Goal: Information Seeking & Learning: Learn about a topic

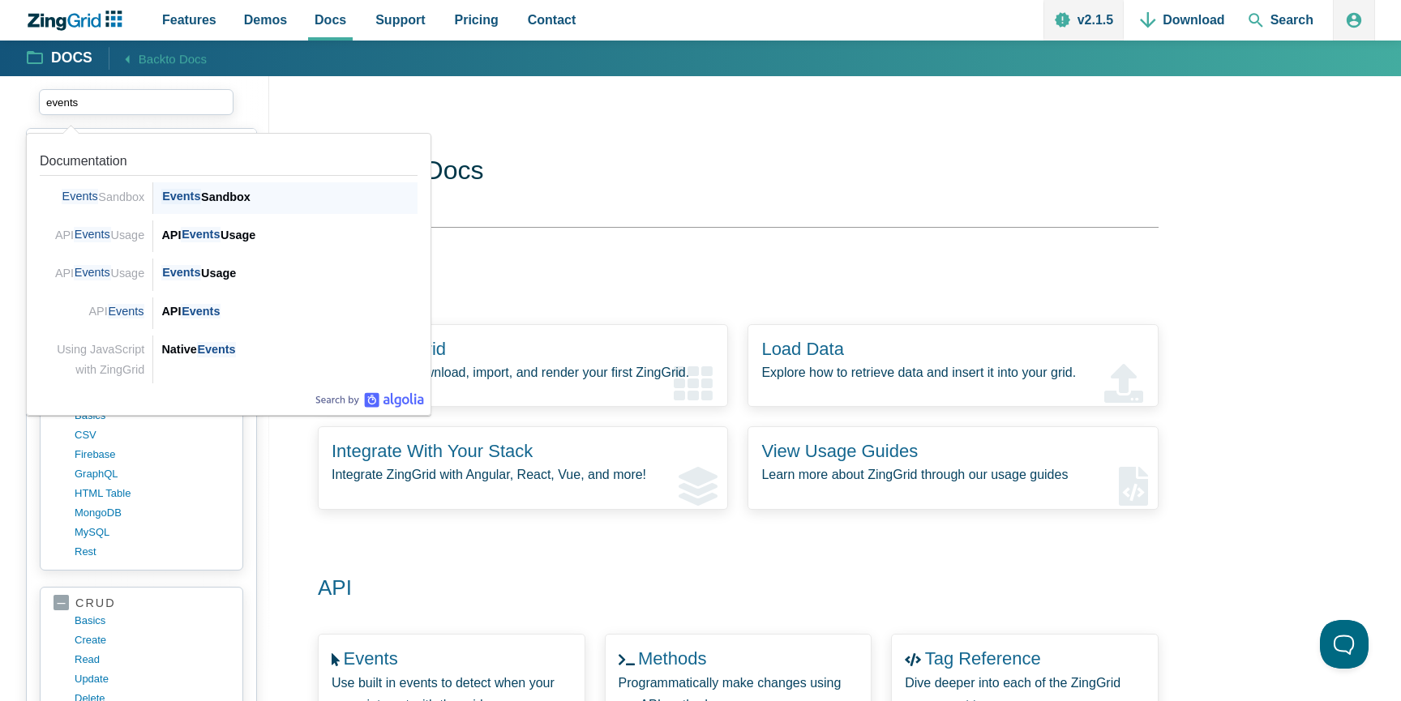
click at [228, 195] on div "Events Sandbox" at bounding box center [289, 196] width 256 height 19
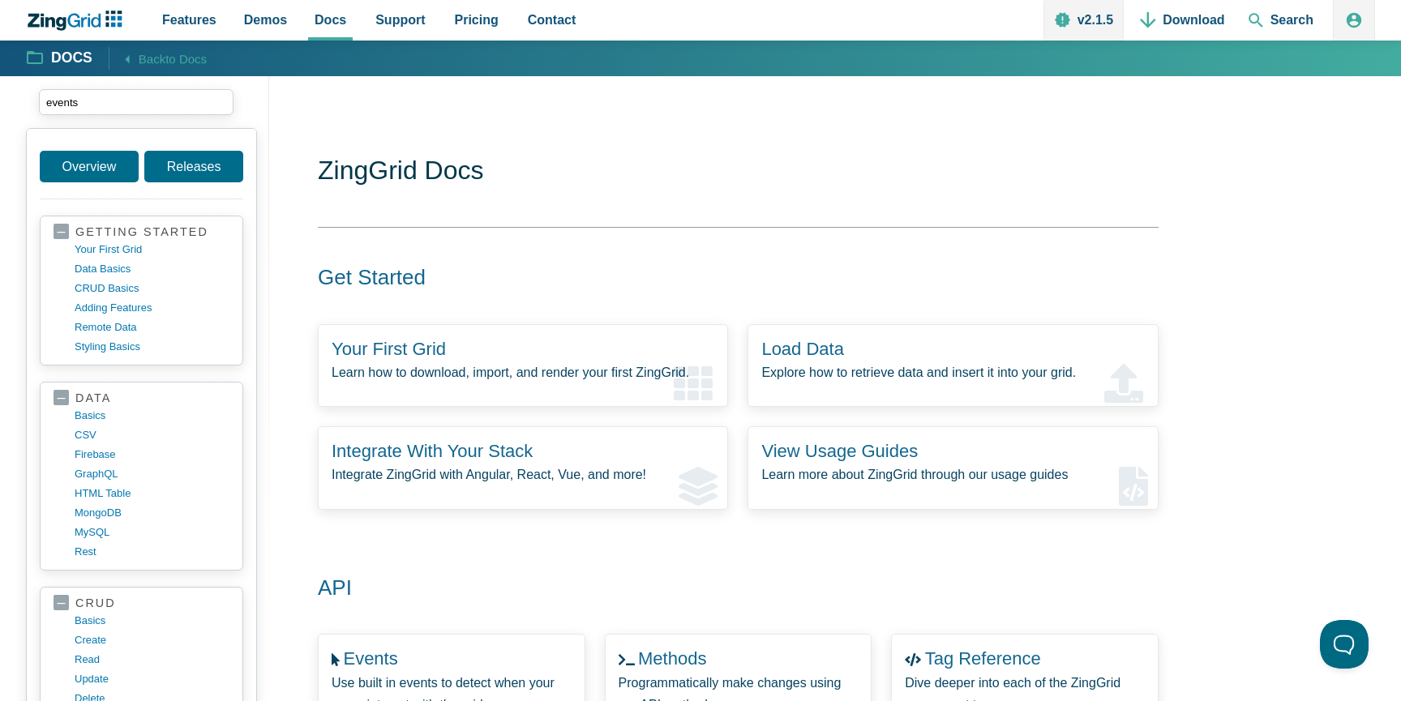
click at [158, 107] on input "events" at bounding box center [136, 102] width 195 height 26
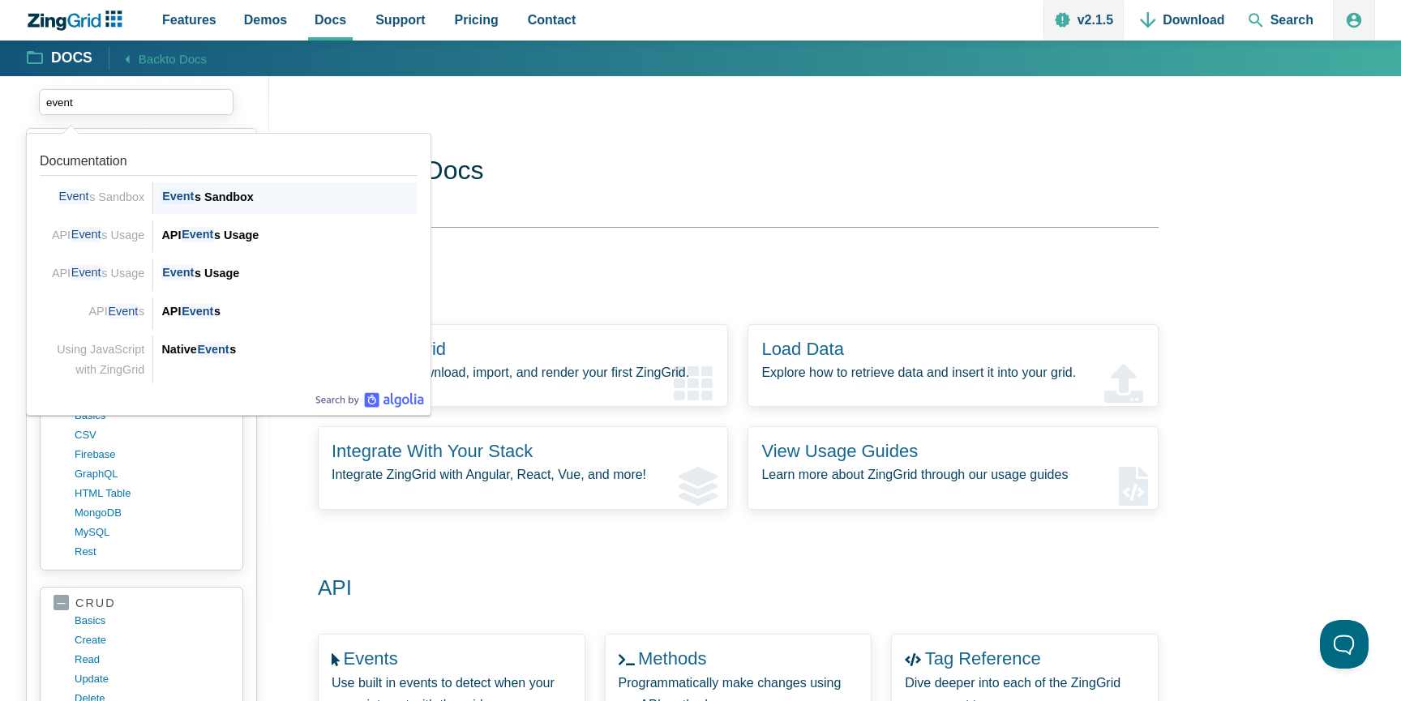
type input "events"
click at [246, 313] on div "API Events" at bounding box center [289, 311] width 256 height 19
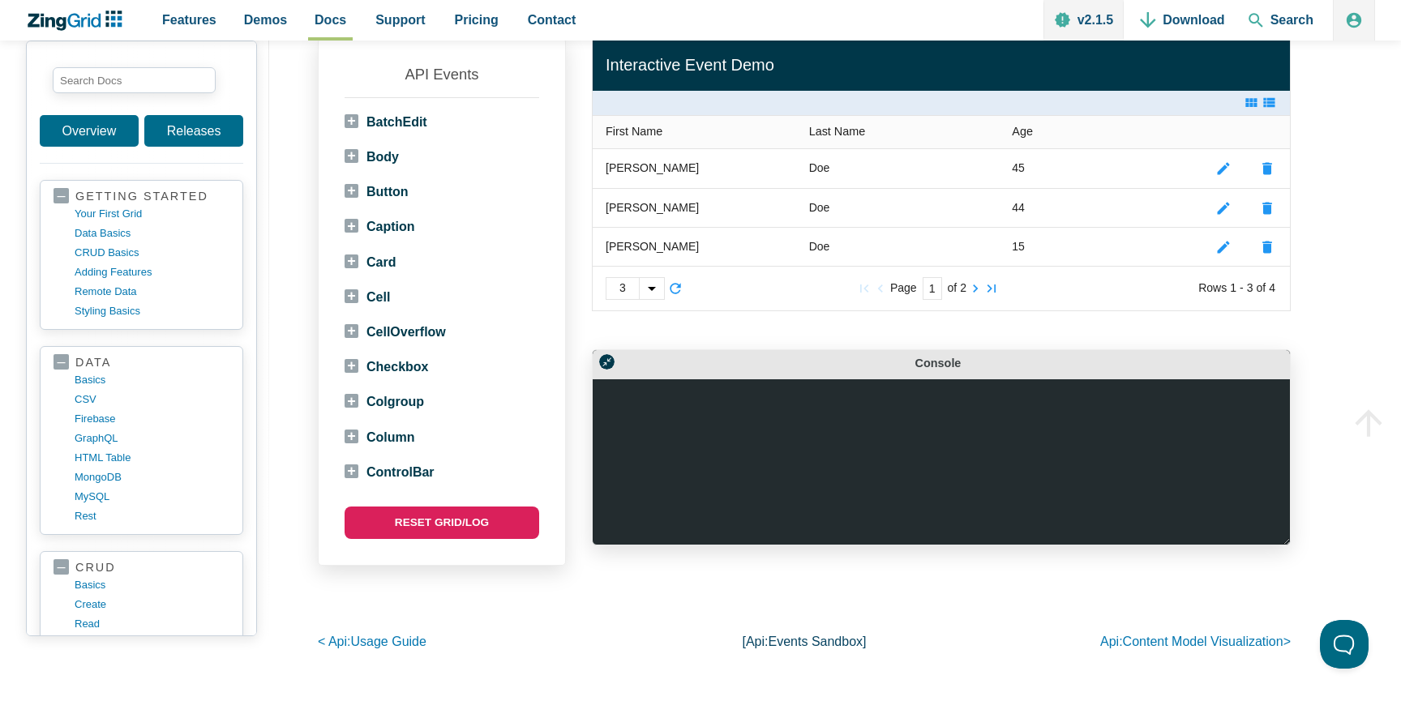
click at [355, 434] on label "Column" at bounding box center [379, 437] width 71 height 22
click at [355, 434] on input "Column" at bounding box center [353, 434] width 11 height 11
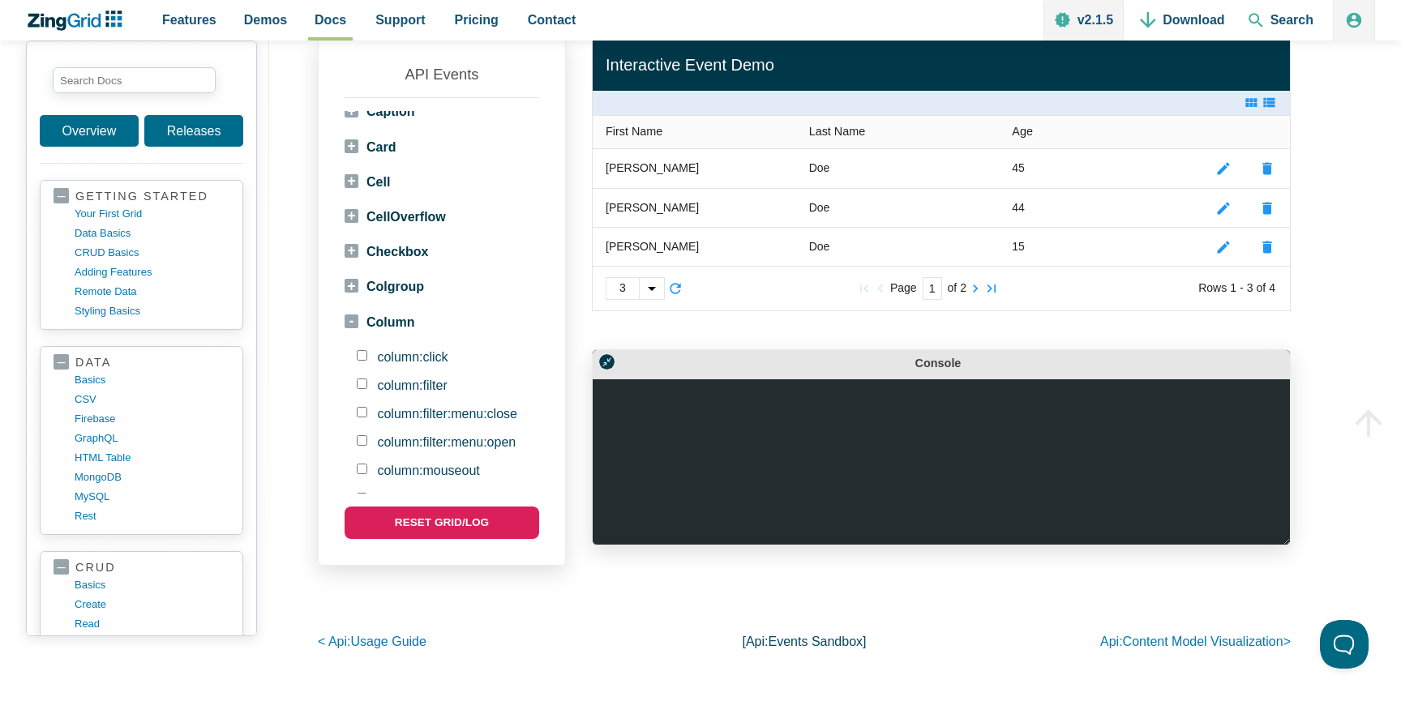
scroll to position [110, 0]
click at [350, 328] on label "Column" at bounding box center [379, 327] width 71 height 22
click at [350, 429] on input "Column" at bounding box center [353, 434] width 11 height 11
checkbox input "false"
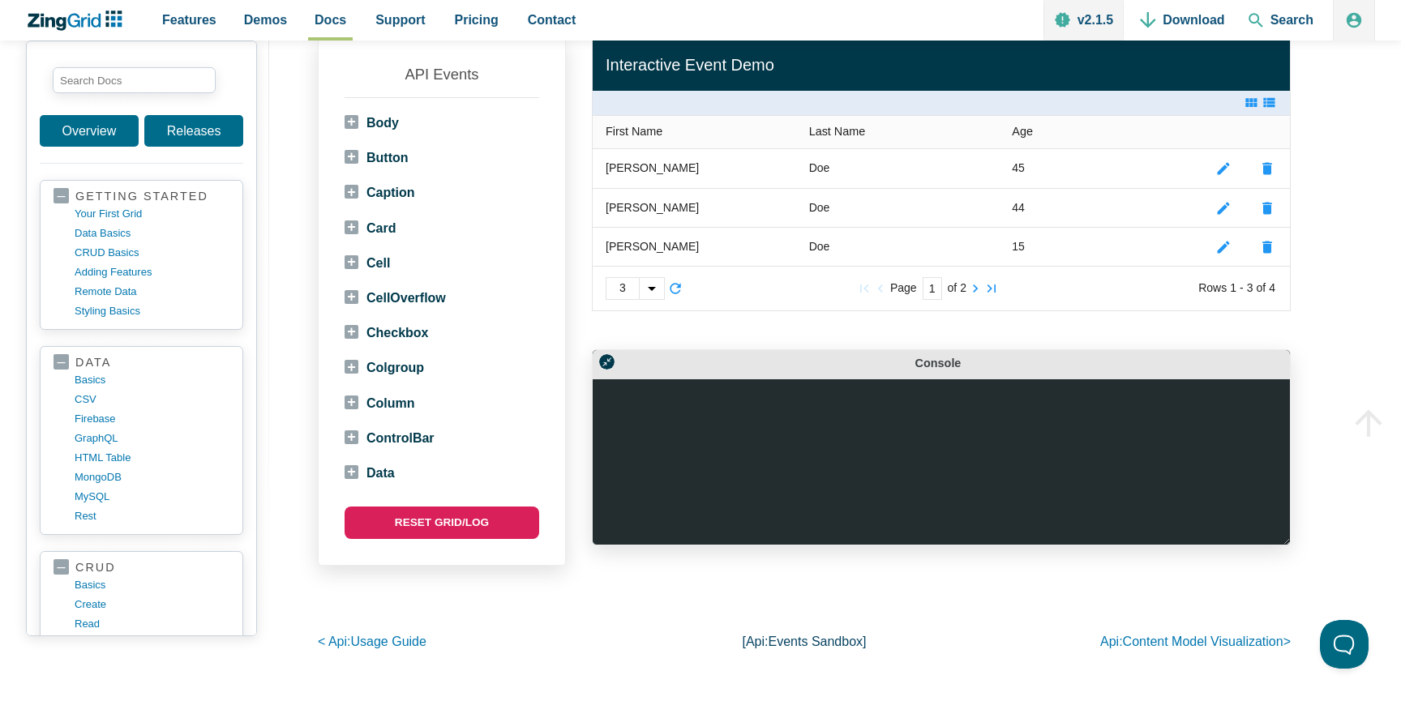
scroll to position [0, 0]
click at [355, 119] on label "BatchEdit" at bounding box center [385, 122] width 83 height 22
click at [355, 119] on input "BatchEdit" at bounding box center [353, 118] width 11 height 11
click at [353, 118] on label "BatchEdit" at bounding box center [385, 122] width 83 height 22
click at [353, 118] on input "BatchEdit" at bounding box center [353, 118] width 11 height 11
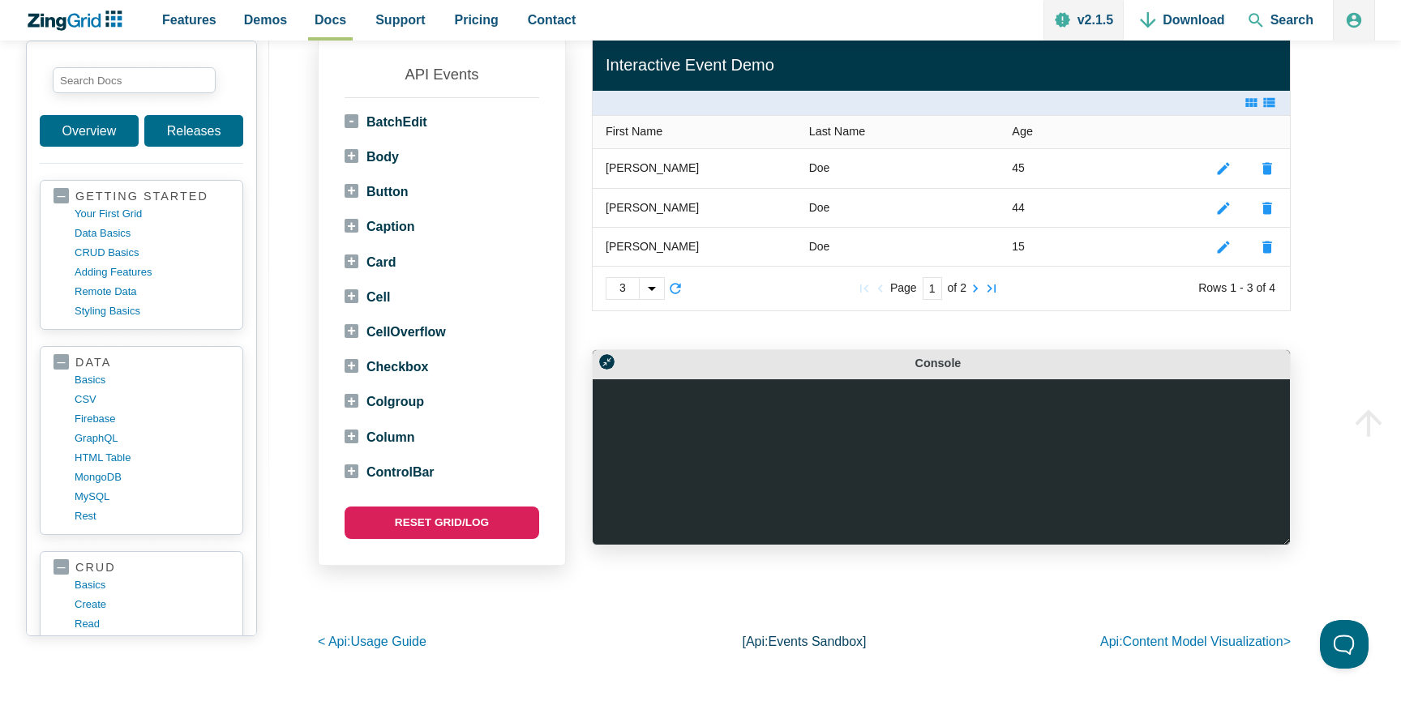
checkbox input "false"
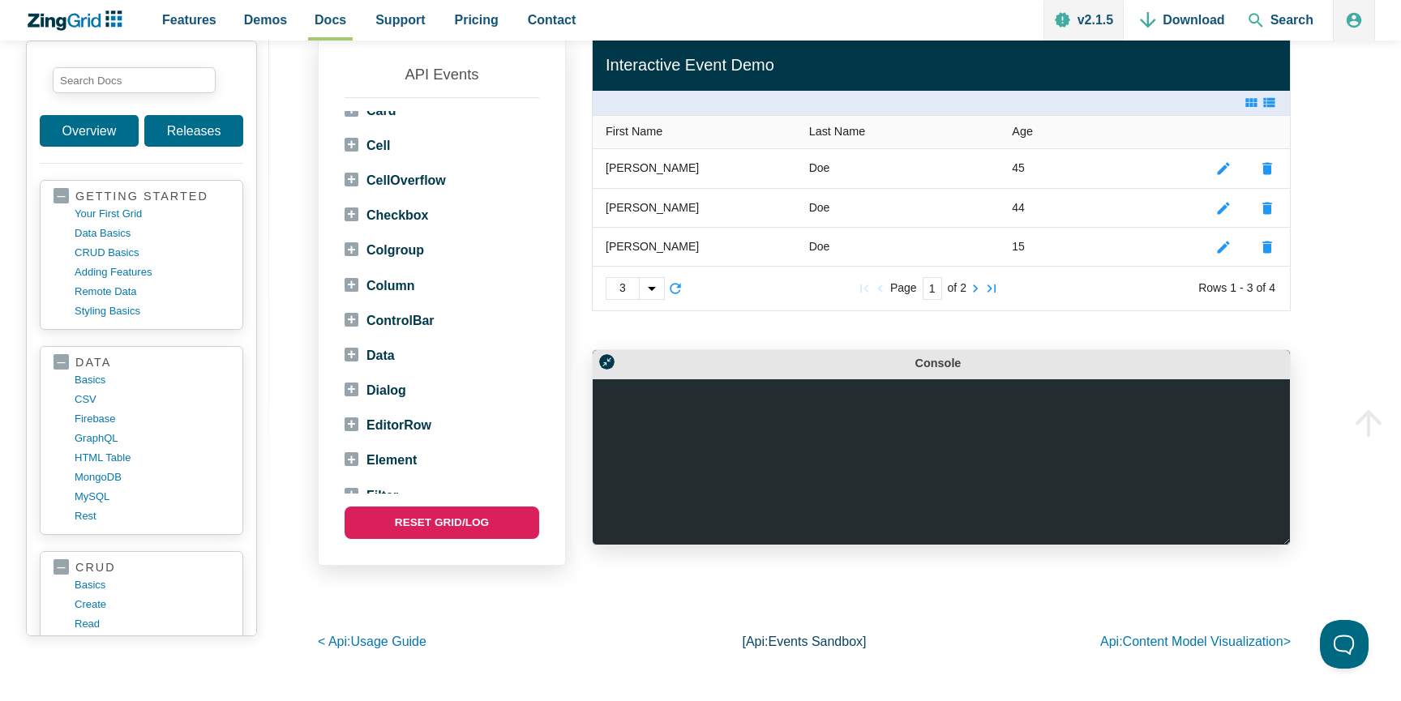
scroll to position [193, 0]
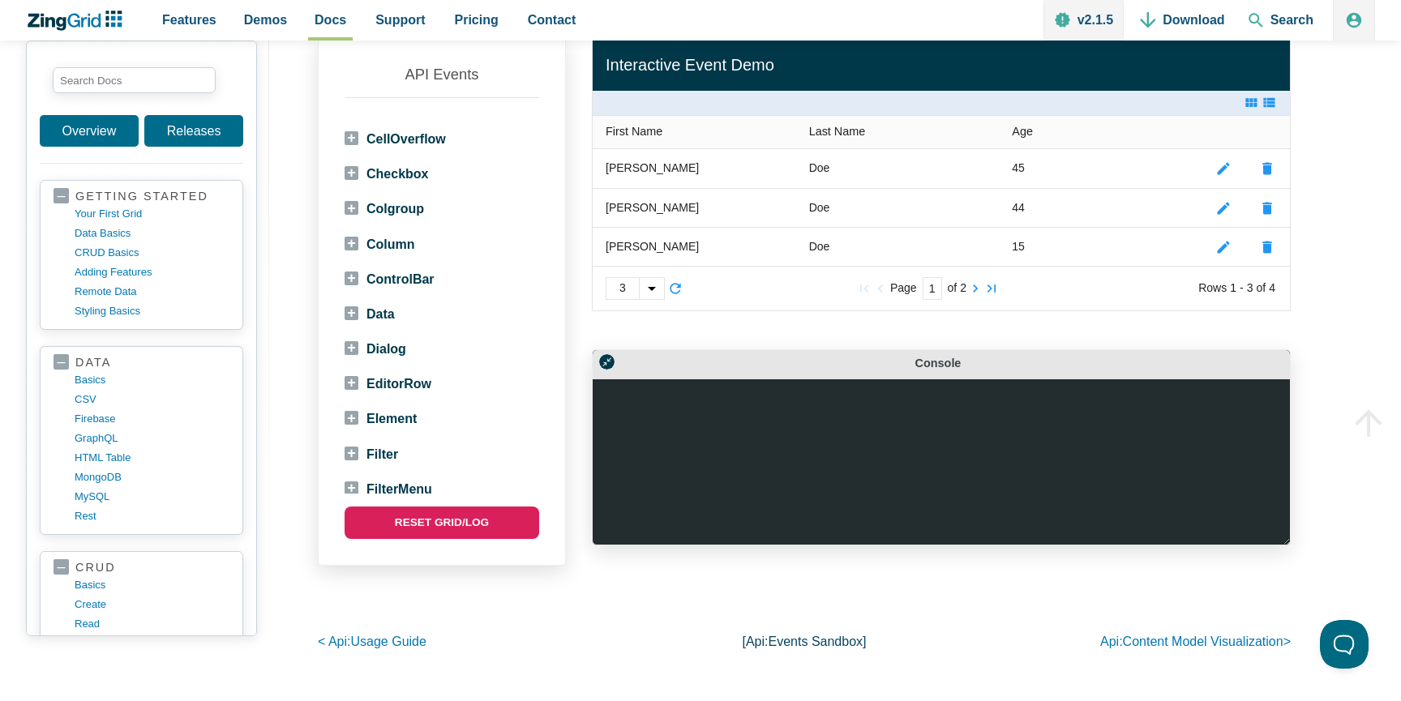
click at [357, 315] on label "Data" at bounding box center [369, 314] width 50 height 22
click at [357, 498] on input "Data" at bounding box center [353, 503] width 11 height 11
checkbox input "true"
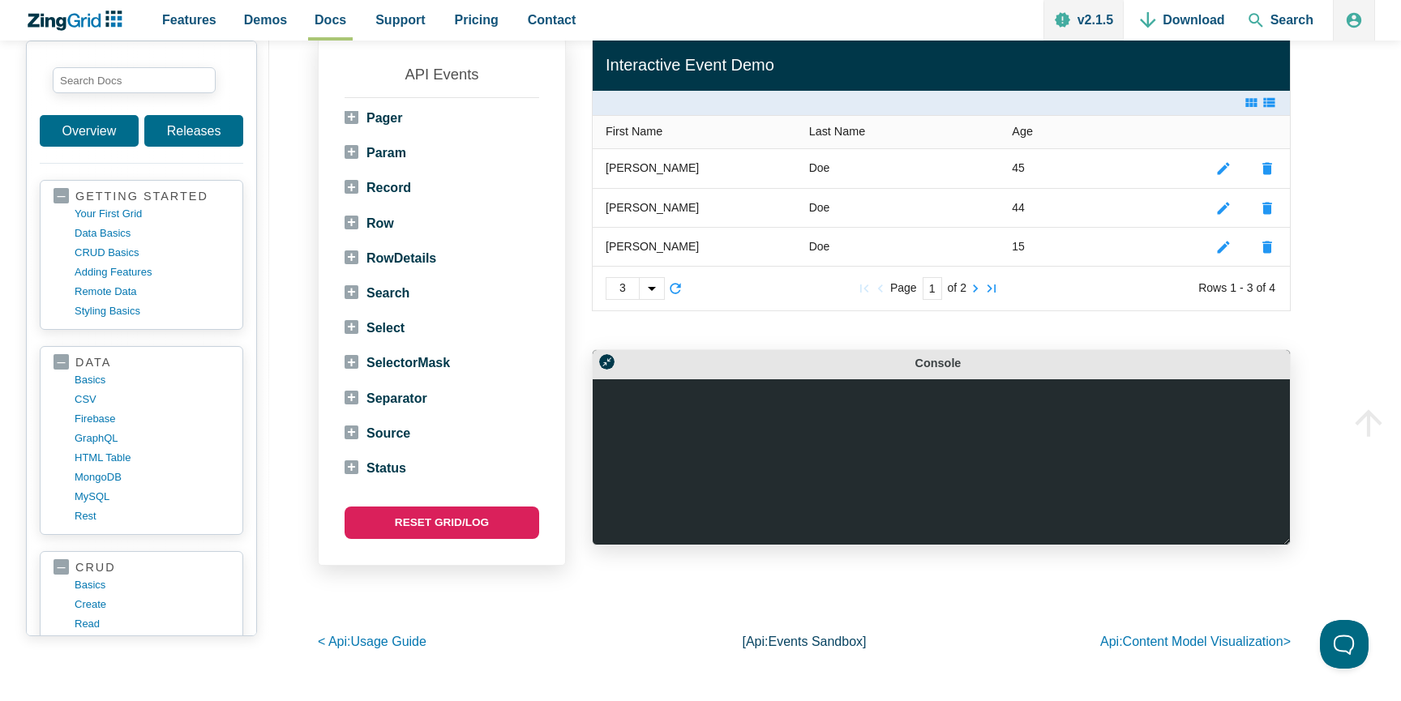
scroll to position [1477, 0]
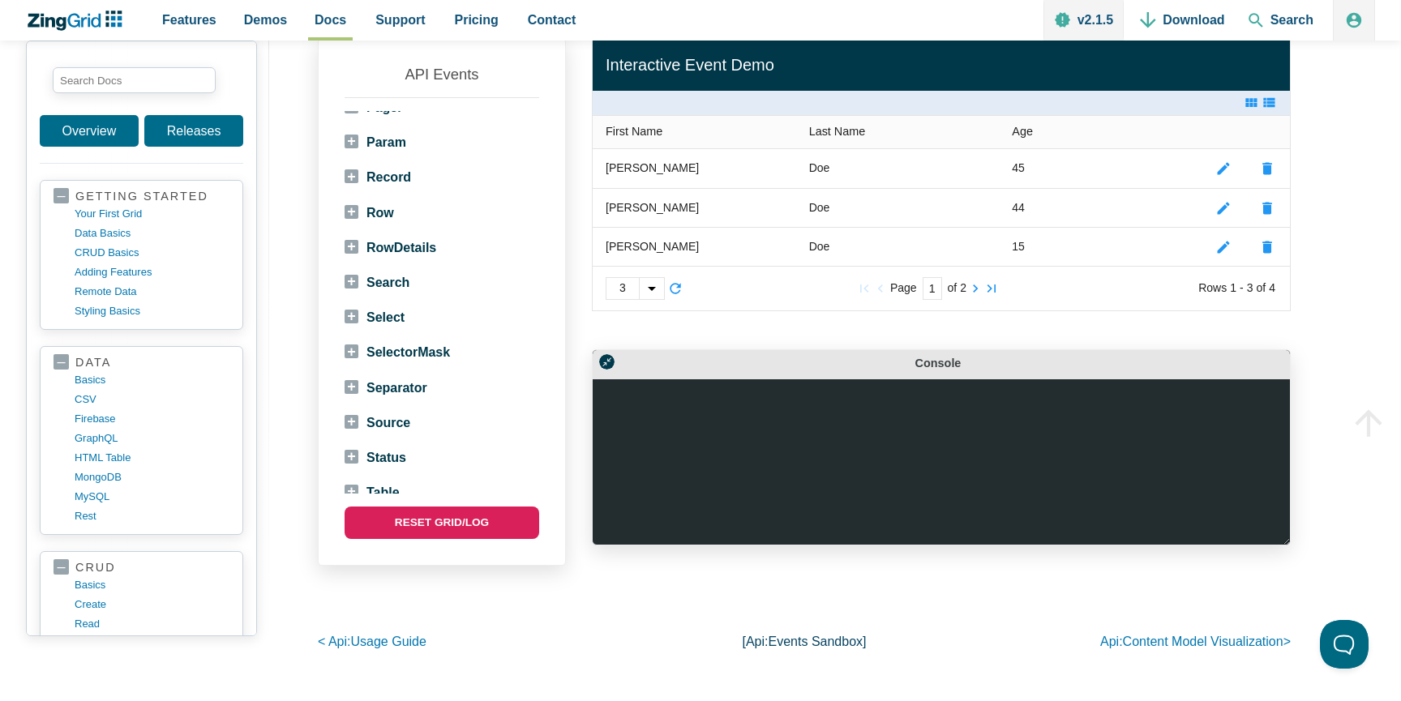
click at [357, 320] on label "Select" at bounding box center [374, 317] width 60 height 22
checkbox input "true"
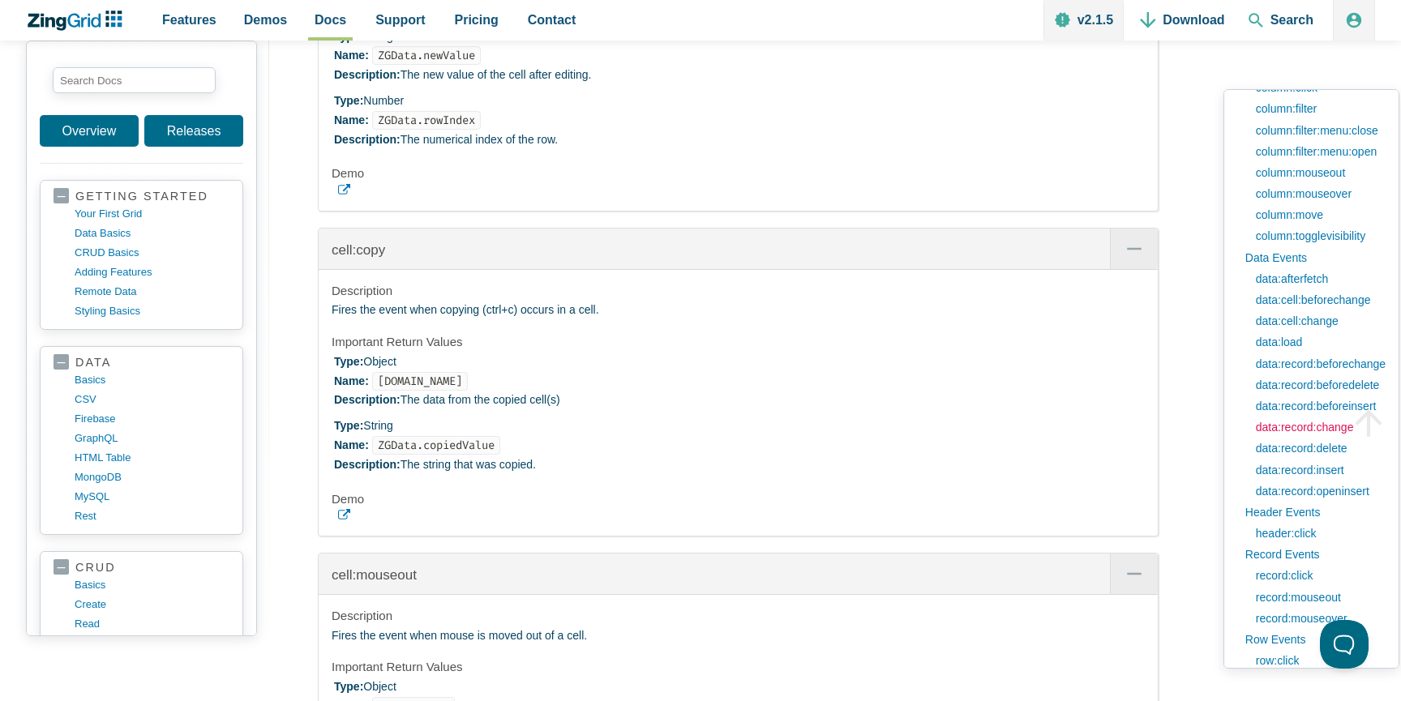
scroll to position [875, 0]
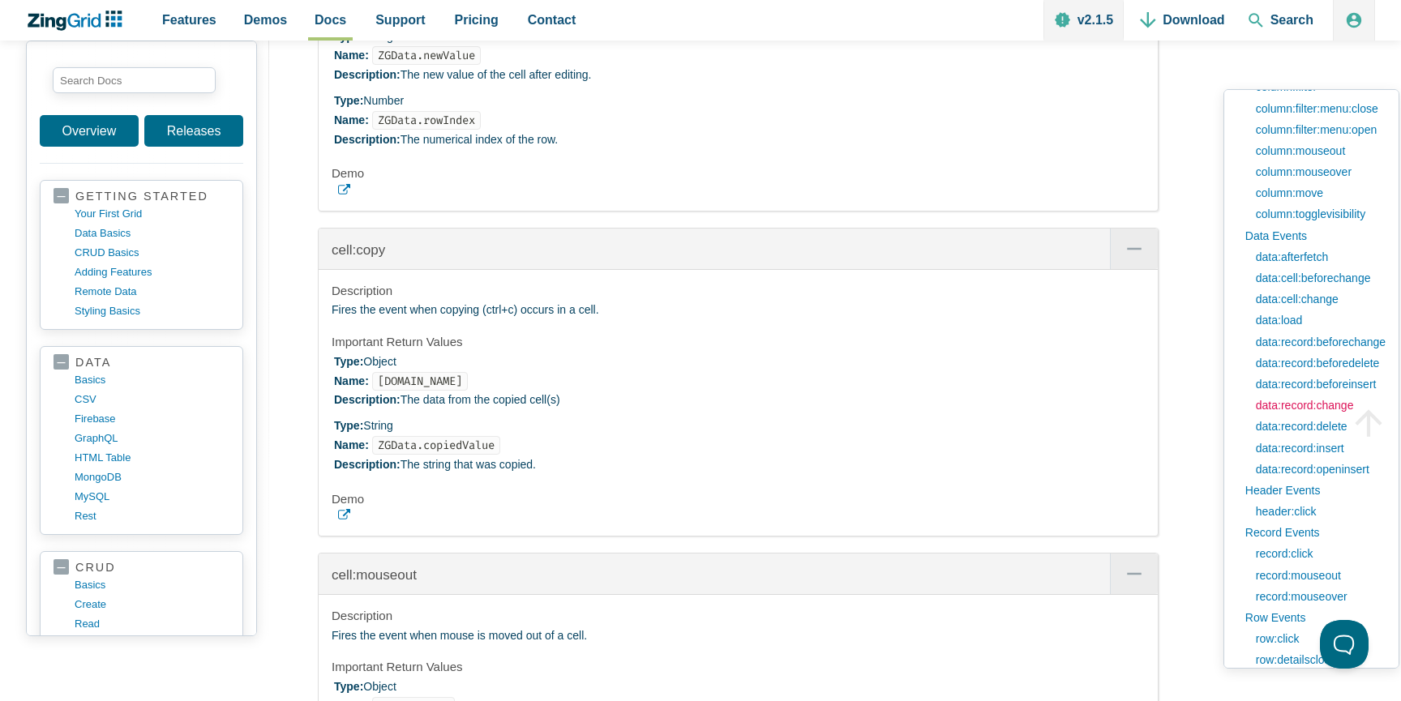
click at [1298, 409] on link "data:record:change" at bounding box center [1316, 405] width 138 height 21
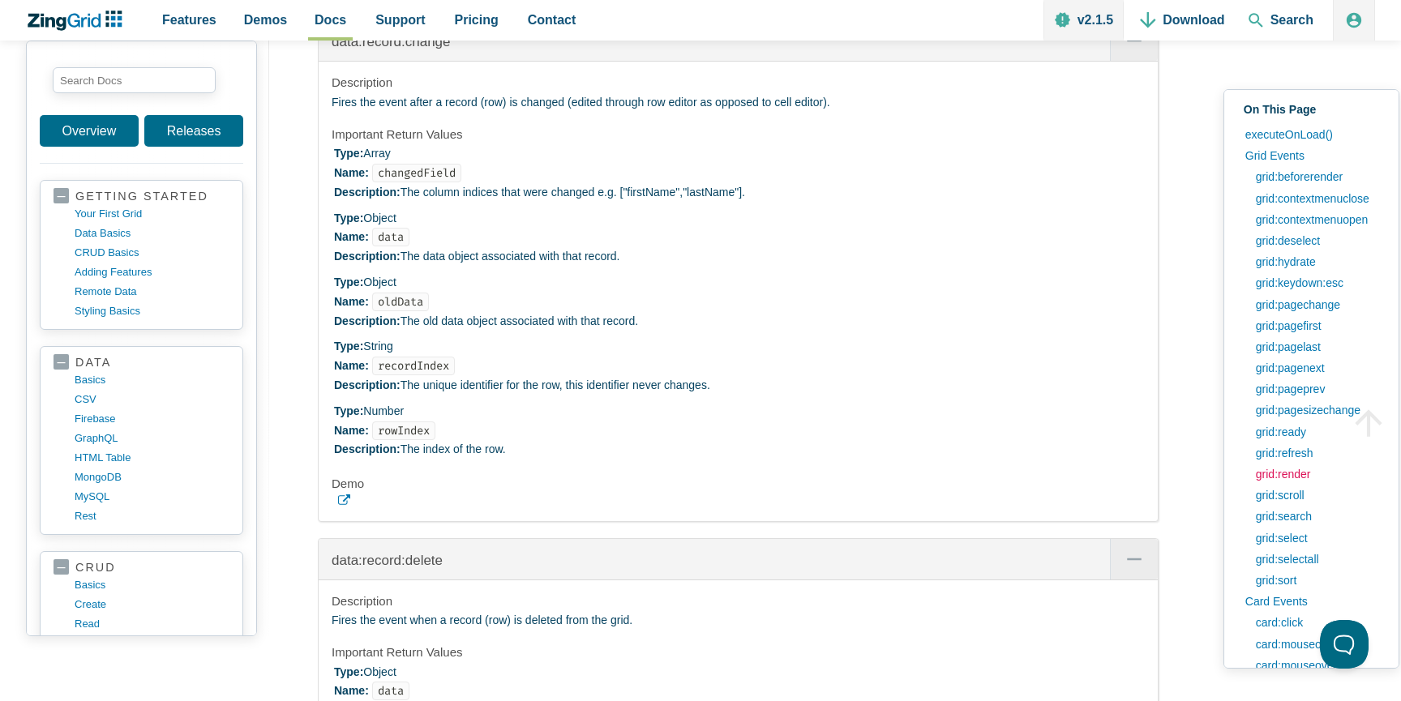
scroll to position [21727, 0]
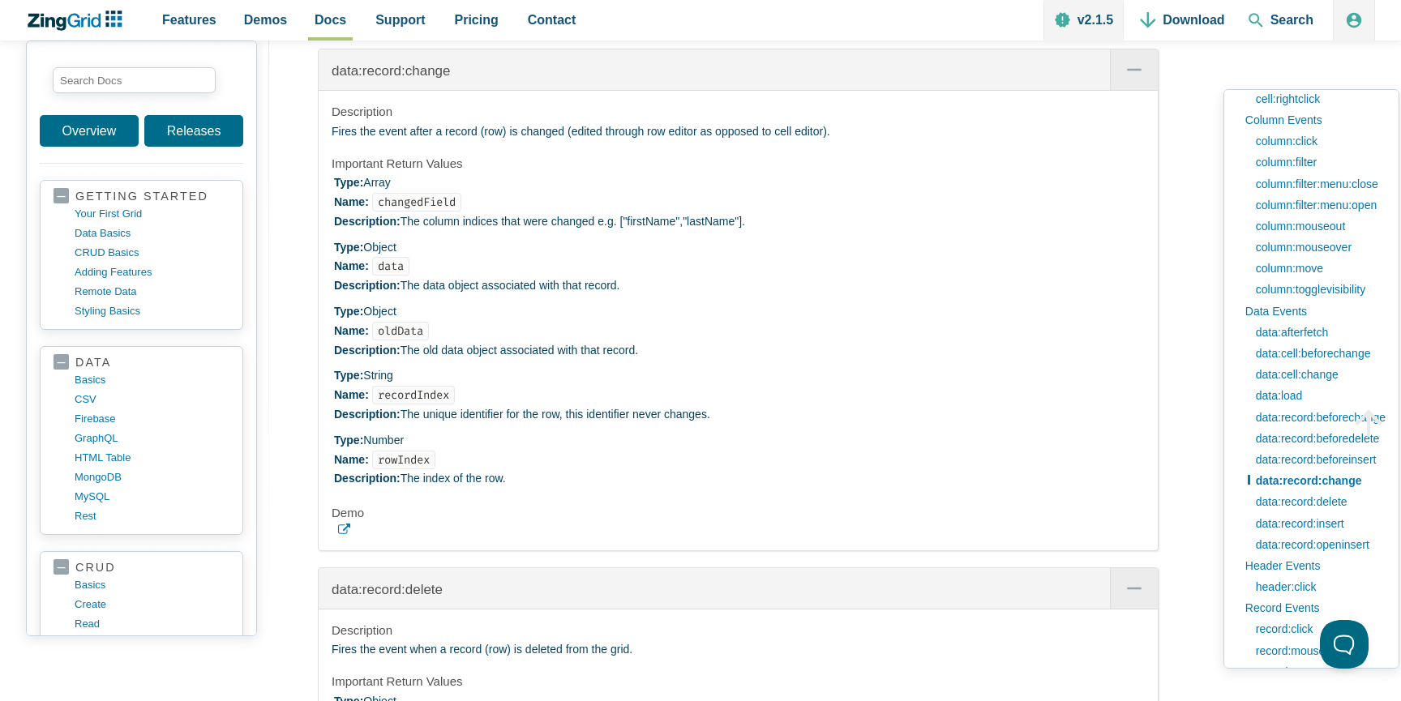
scroll to position [801, 0]
